Goal: Find specific page/section: Locate item on page

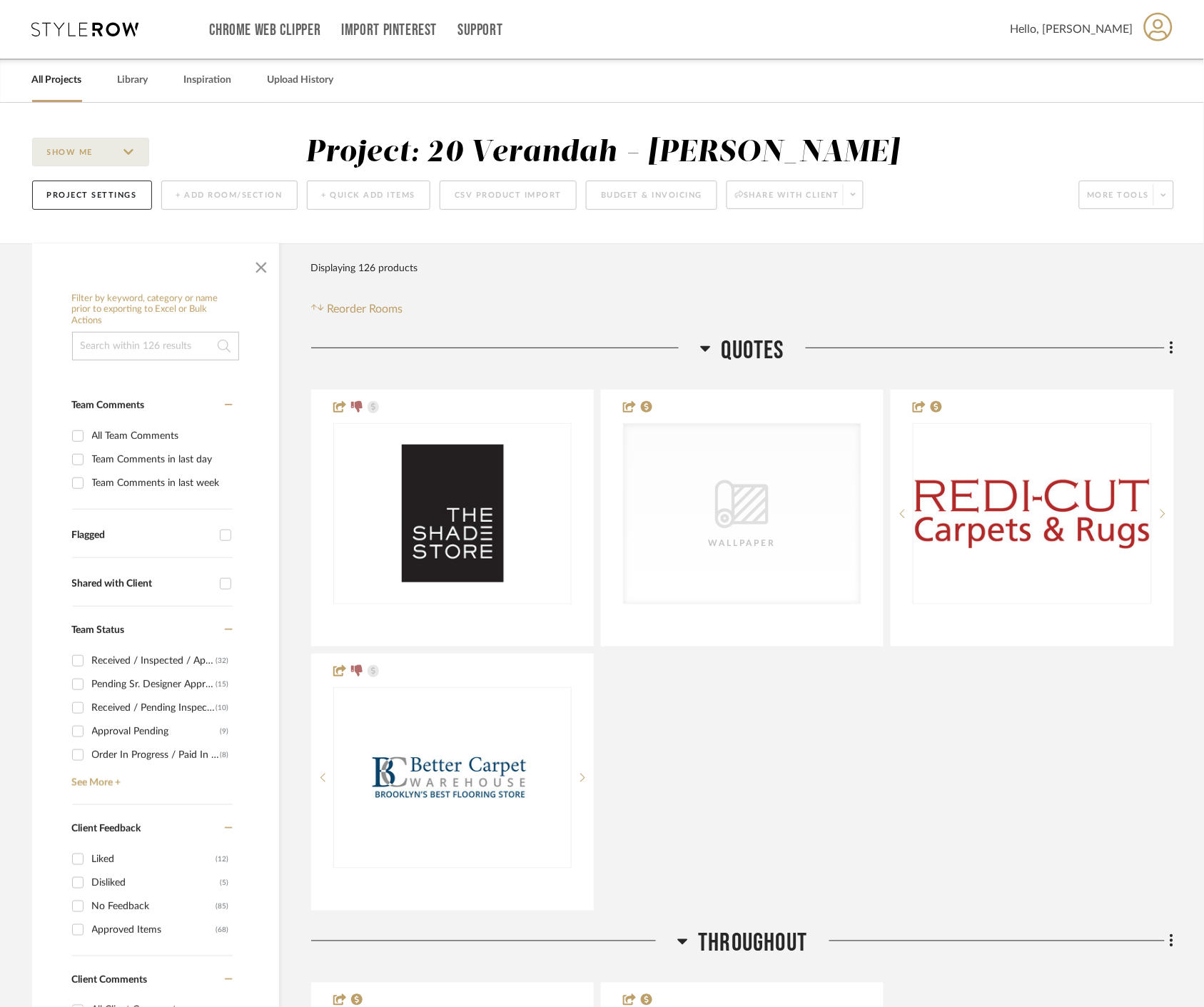
click at [252, 264] on span "button" at bounding box center [261, 264] width 34 height 34
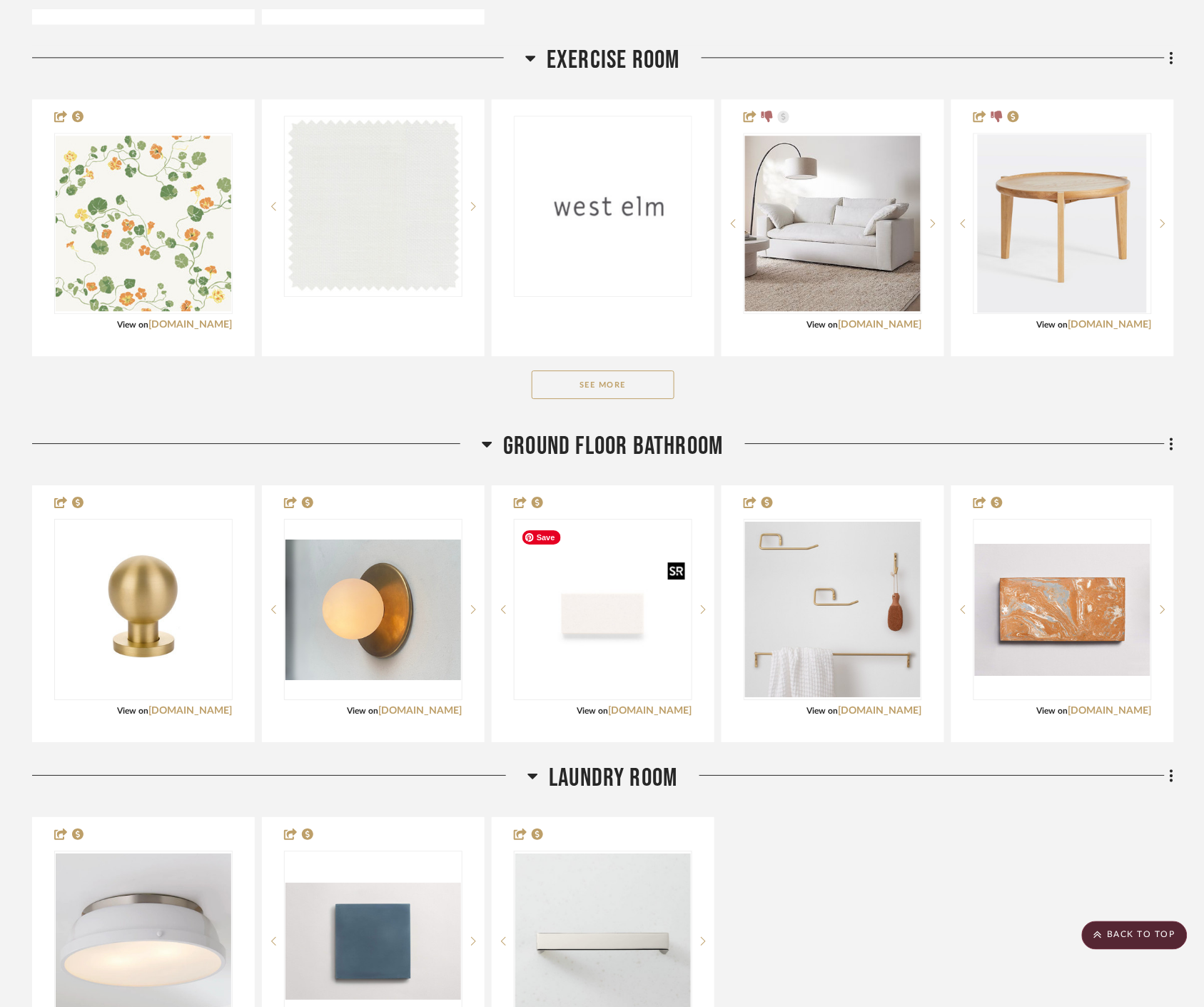
scroll to position [951, 0]
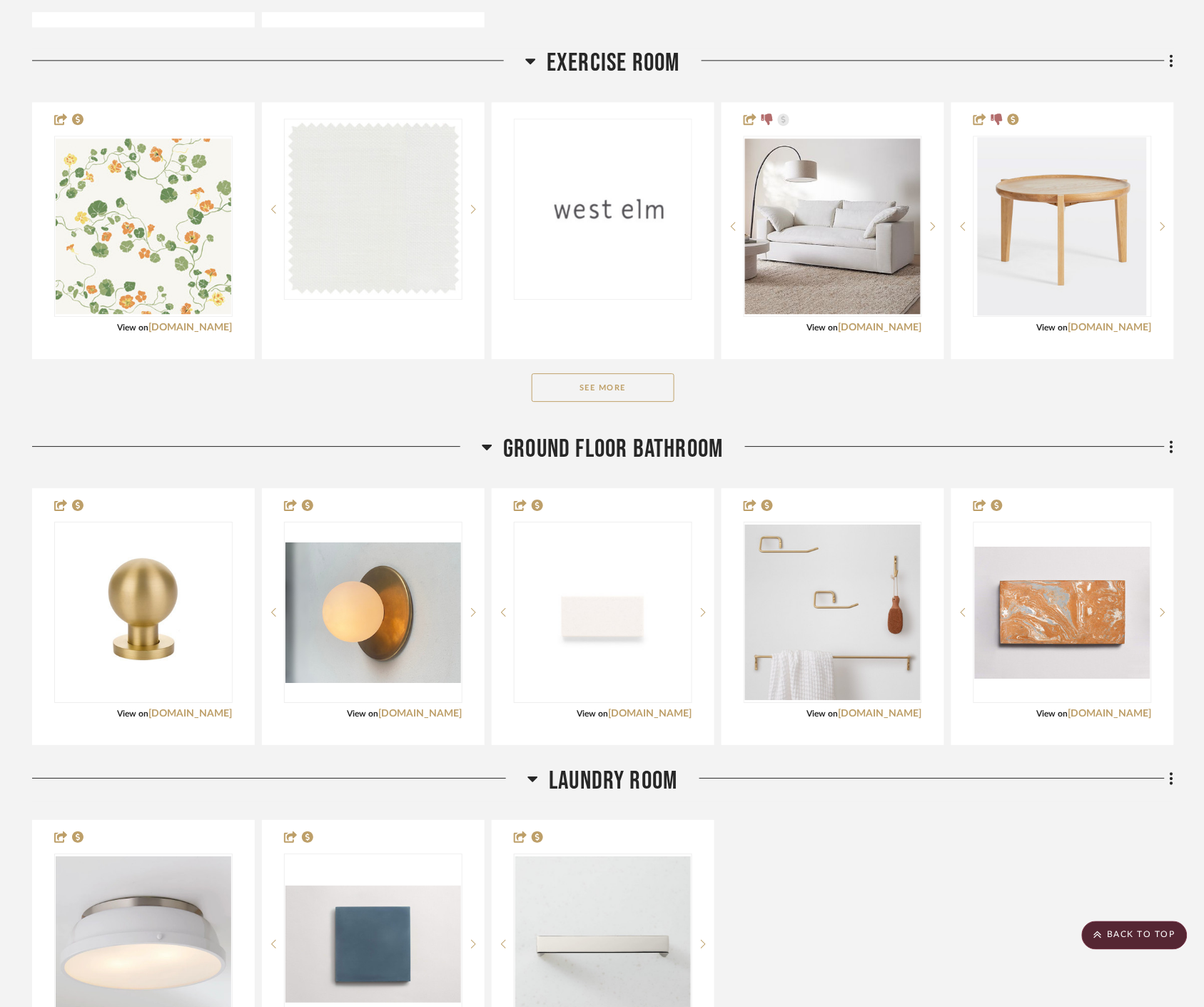
click at [659, 393] on button "See More" at bounding box center [603, 387] width 143 height 29
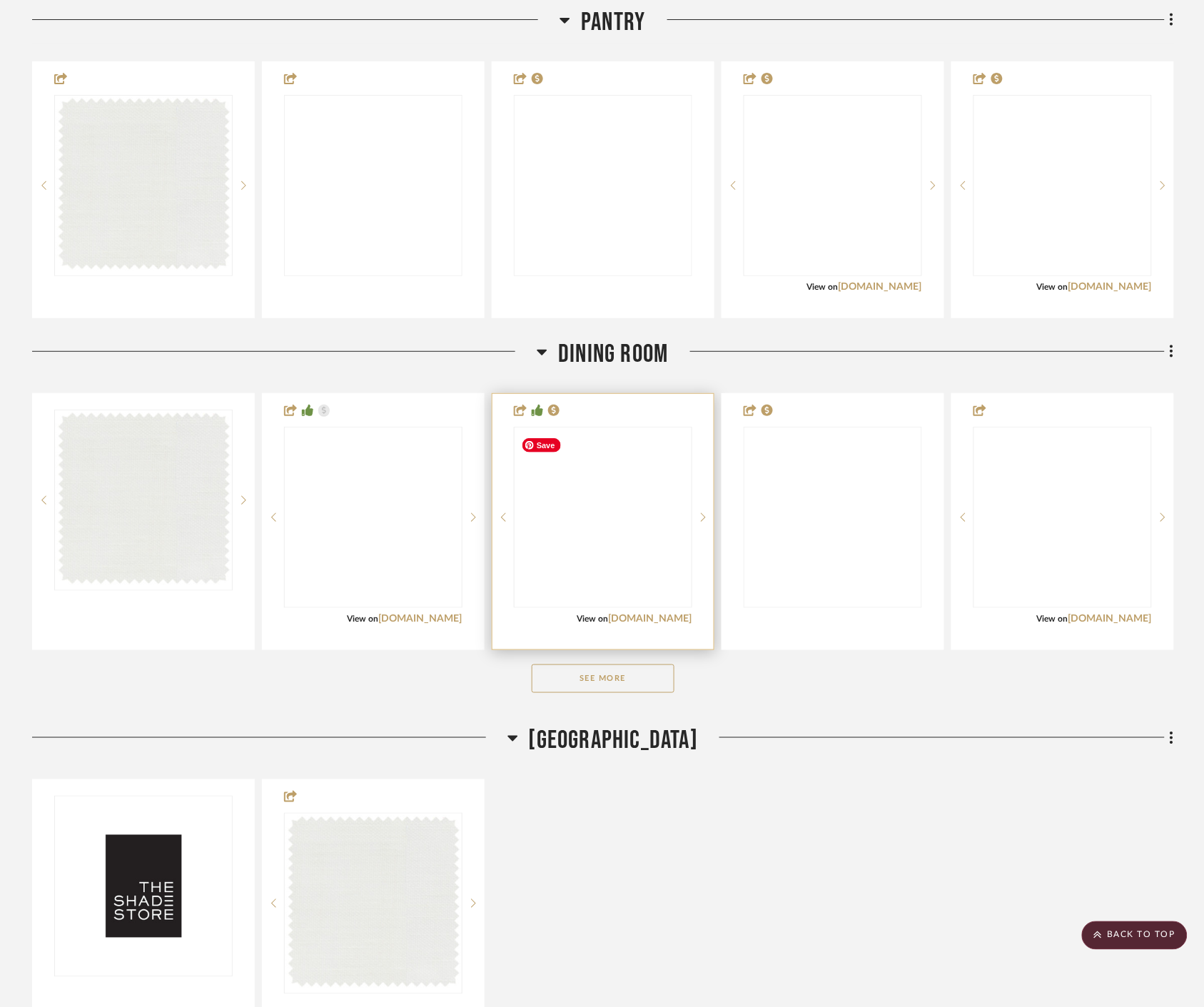
scroll to position [4918, 0]
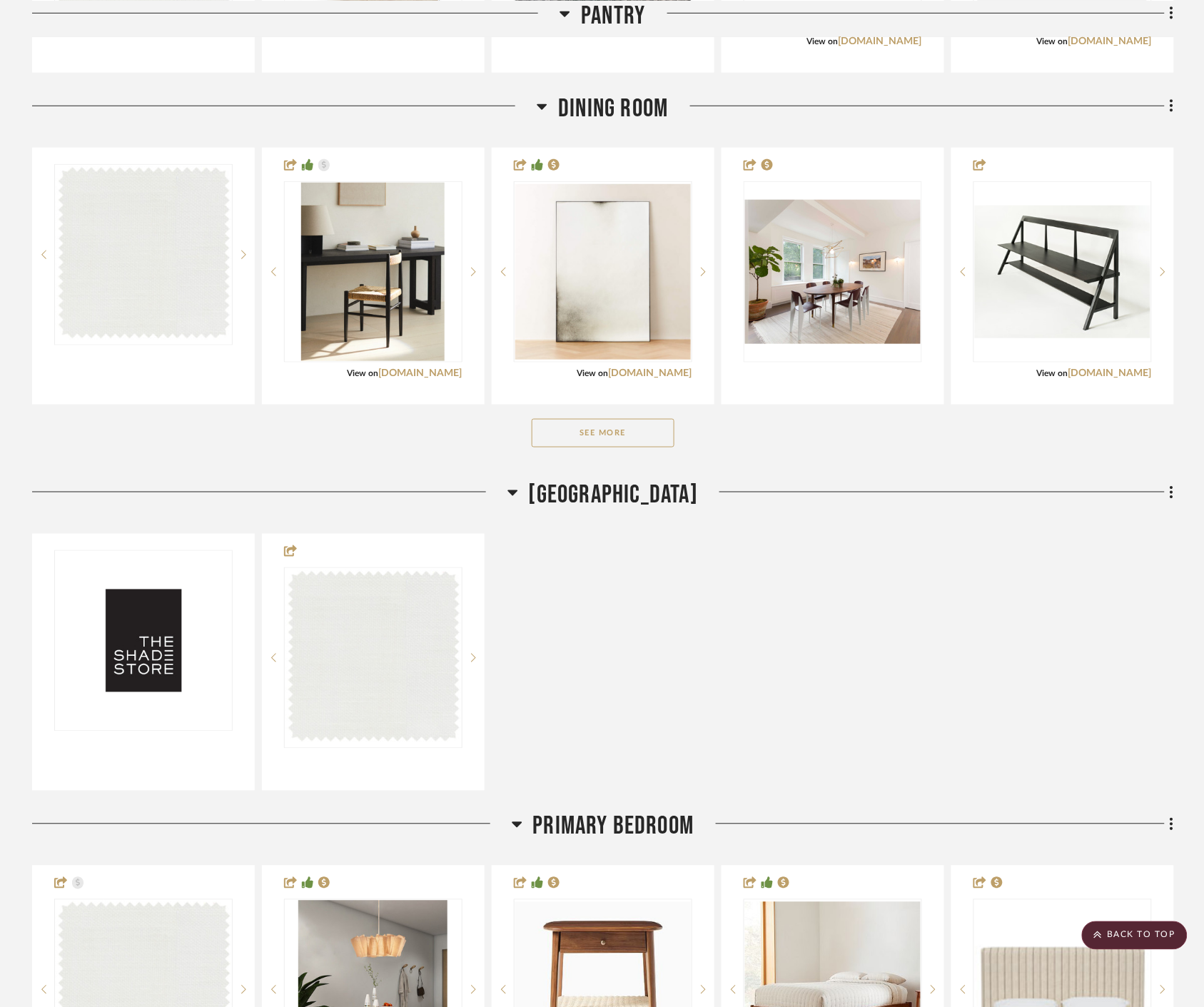
click at [600, 439] on button "See More" at bounding box center [603, 433] width 143 height 29
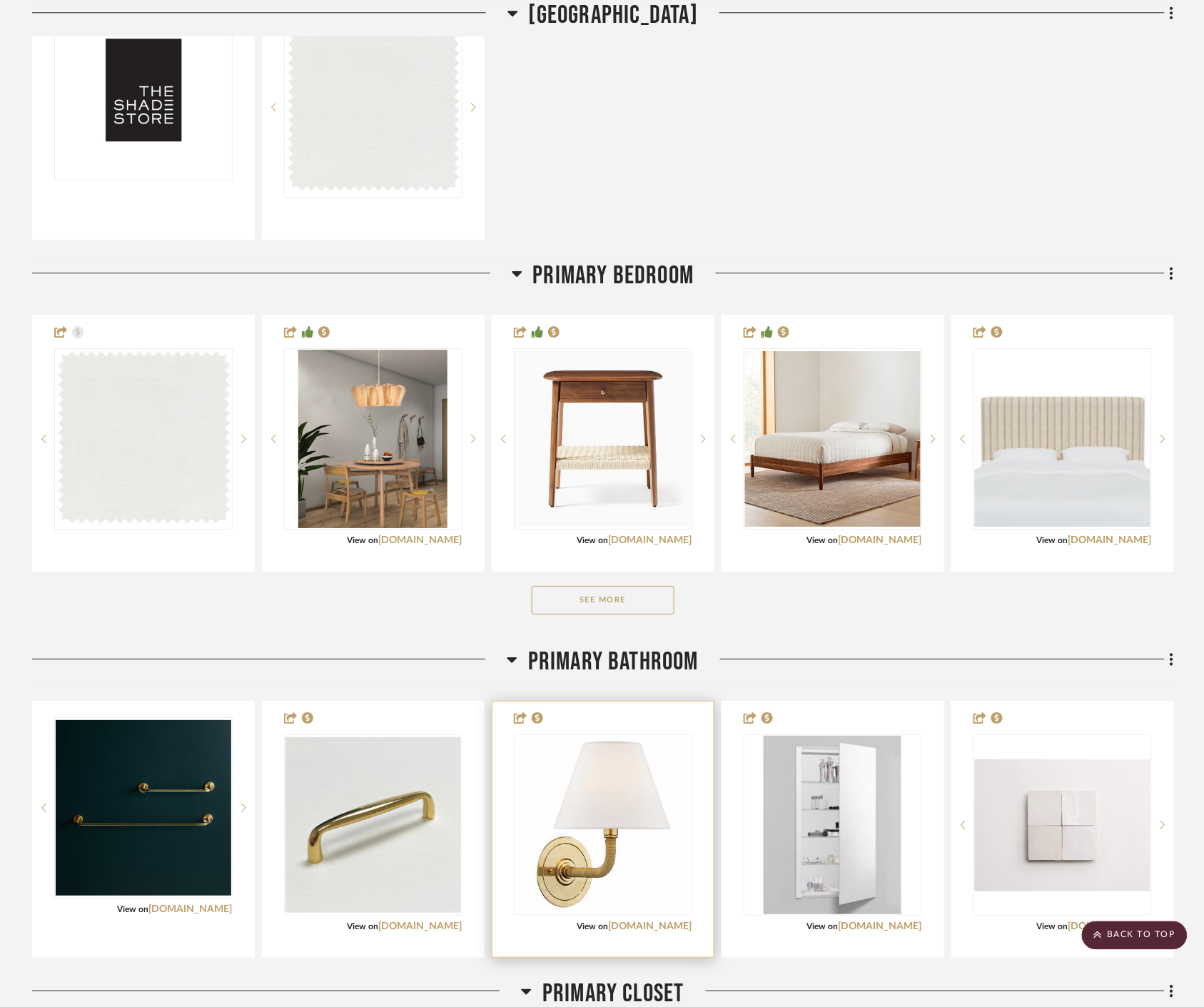
scroll to position [5870, 0]
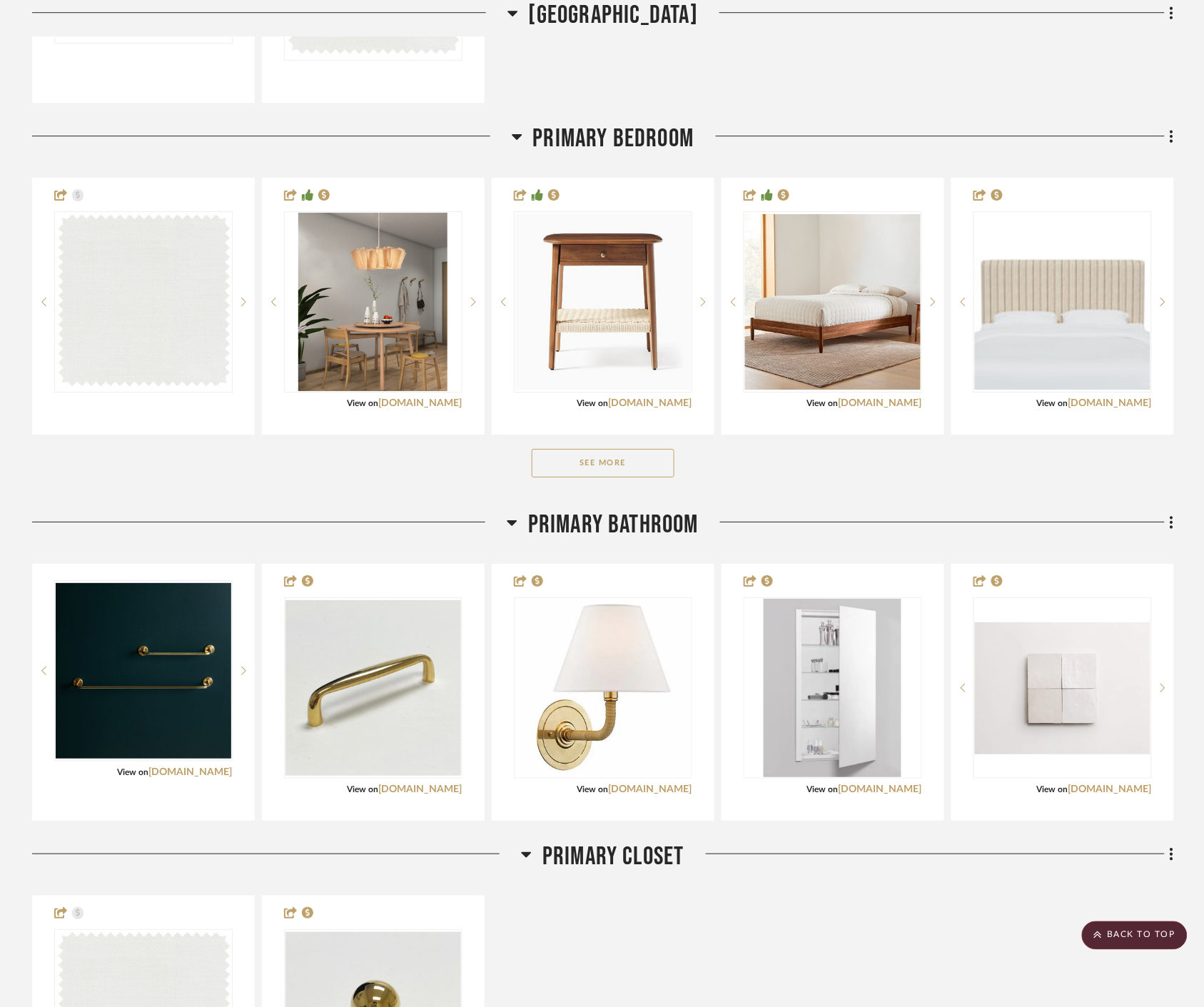
click at [629, 457] on button "See More" at bounding box center [603, 463] width 143 height 29
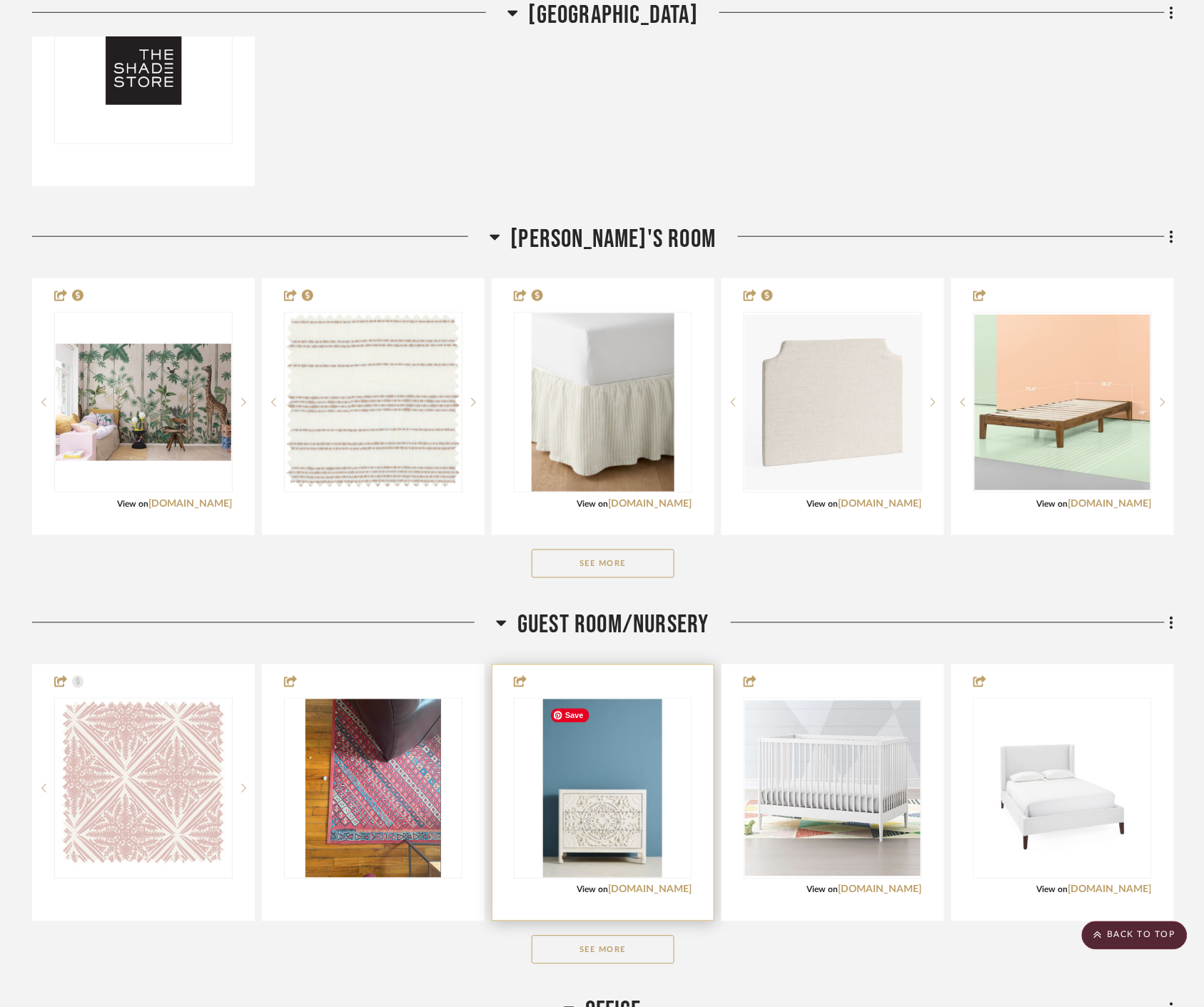
scroll to position [8328, 0]
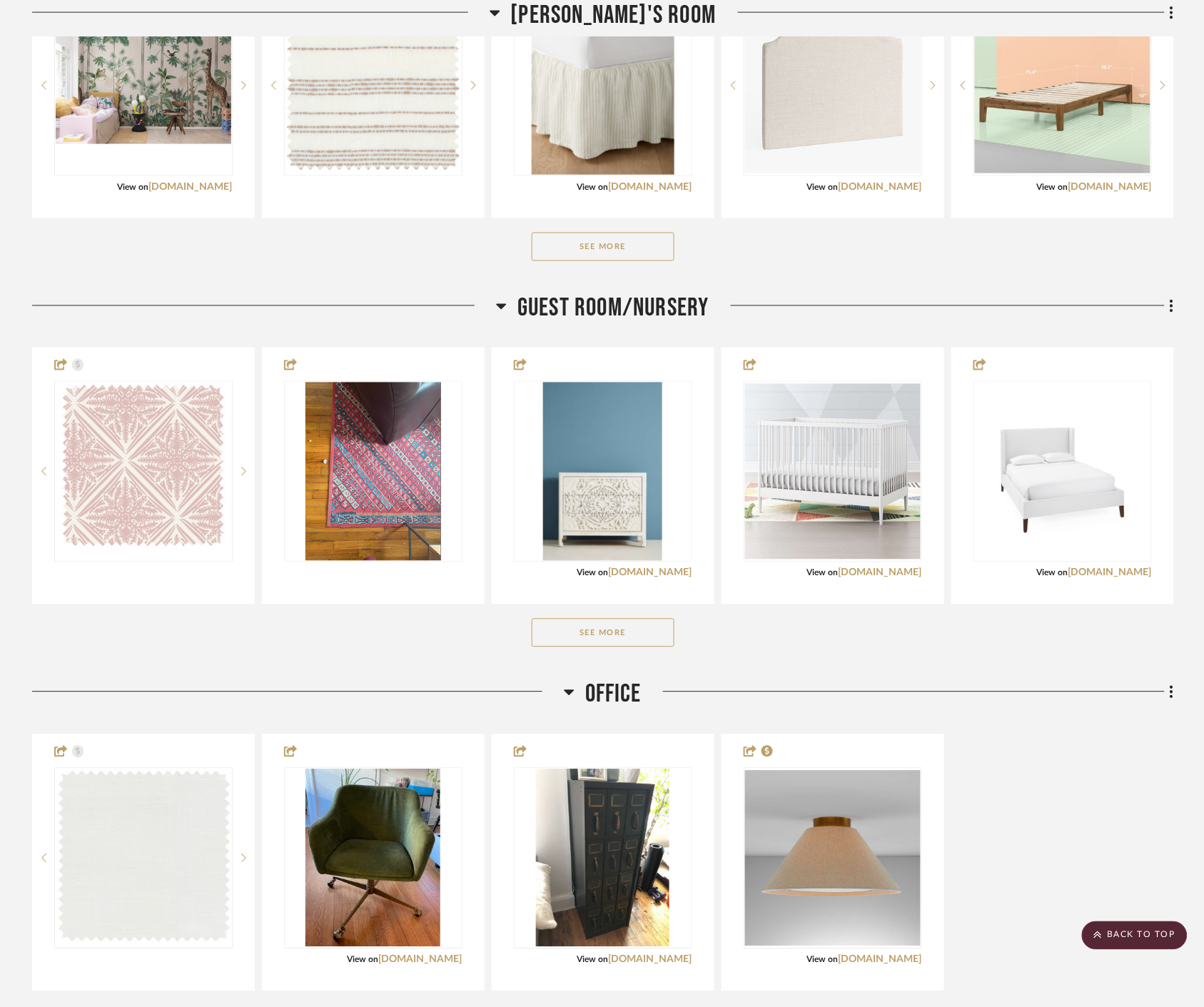
click at [622, 249] on button "See More" at bounding box center [603, 247] width 143 height 29
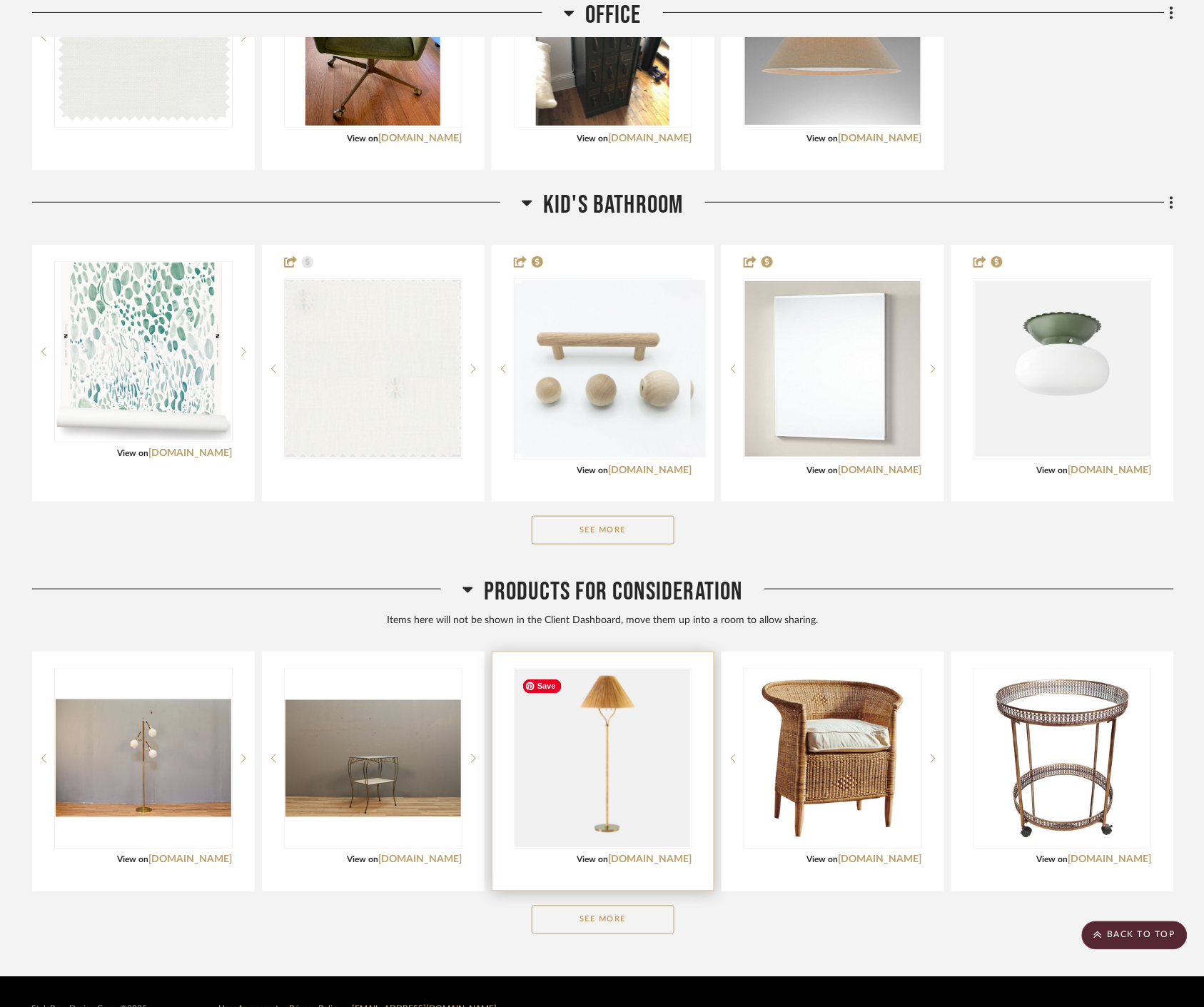
scroll to position [9452, 0]
